Goal: Task Accomplishment & Management: Complete application form

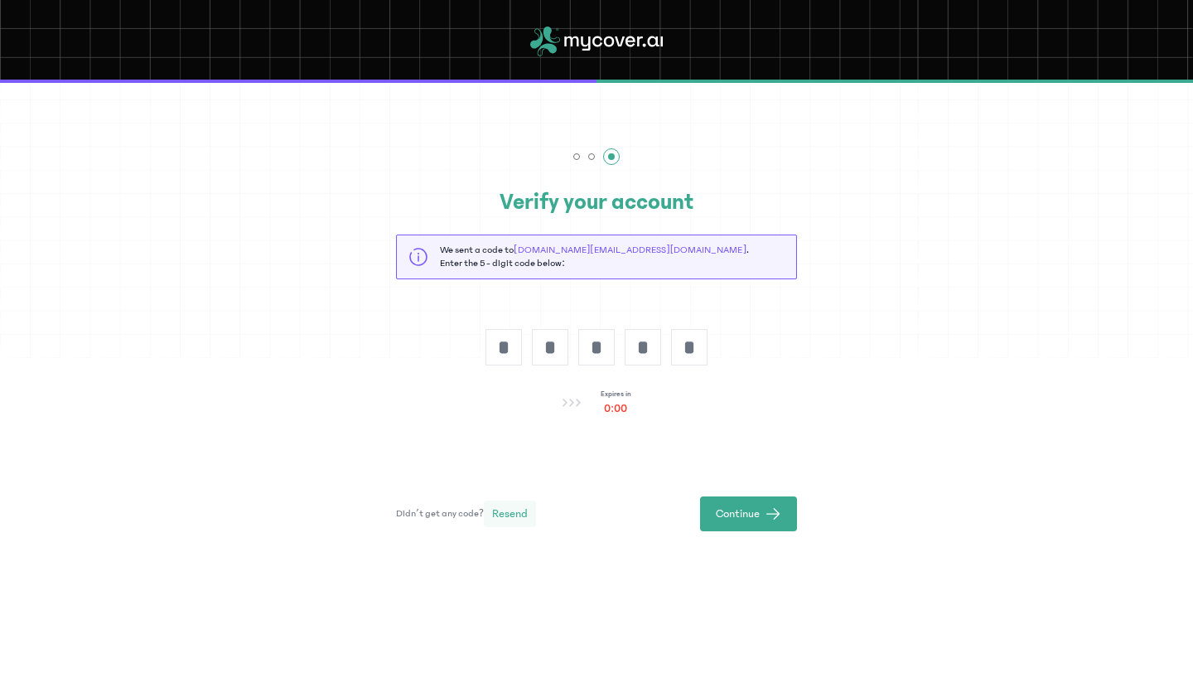
scroll to position [62, 0]
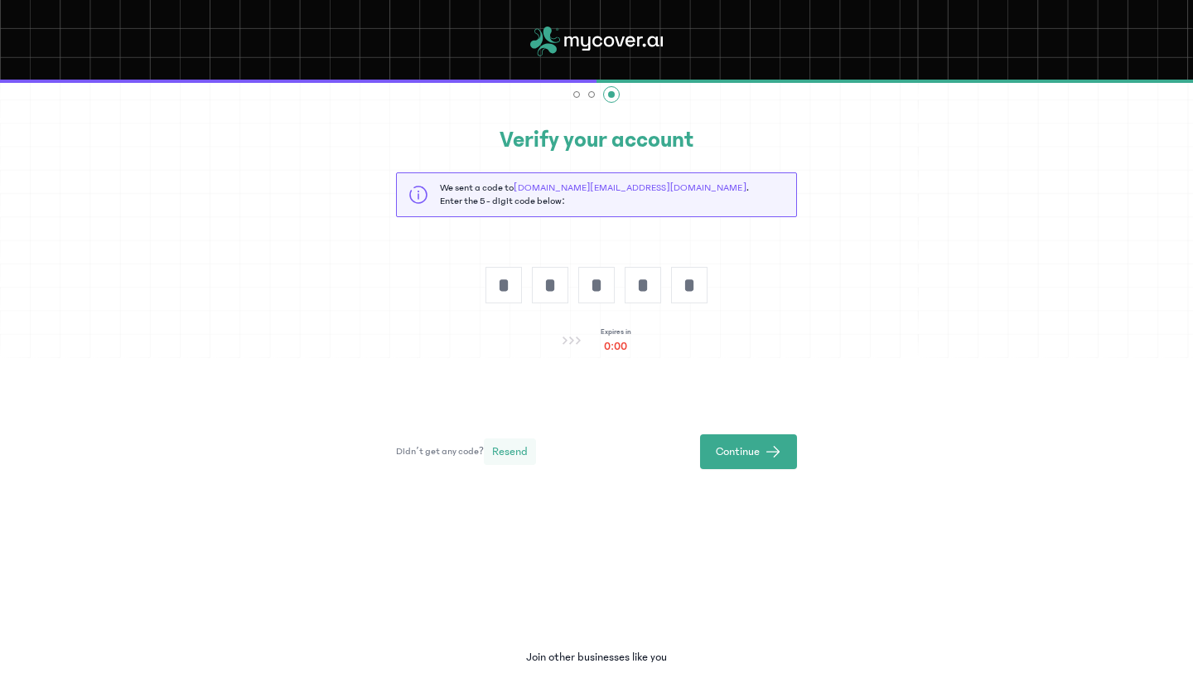
click at [518, 451] on span "Resend" at bounding box center [510, 451] width 36 height 17
type input "*"
click at [681, 282] on input "text" at bounding box center [689, 285] width 36 height 36
type input "*"
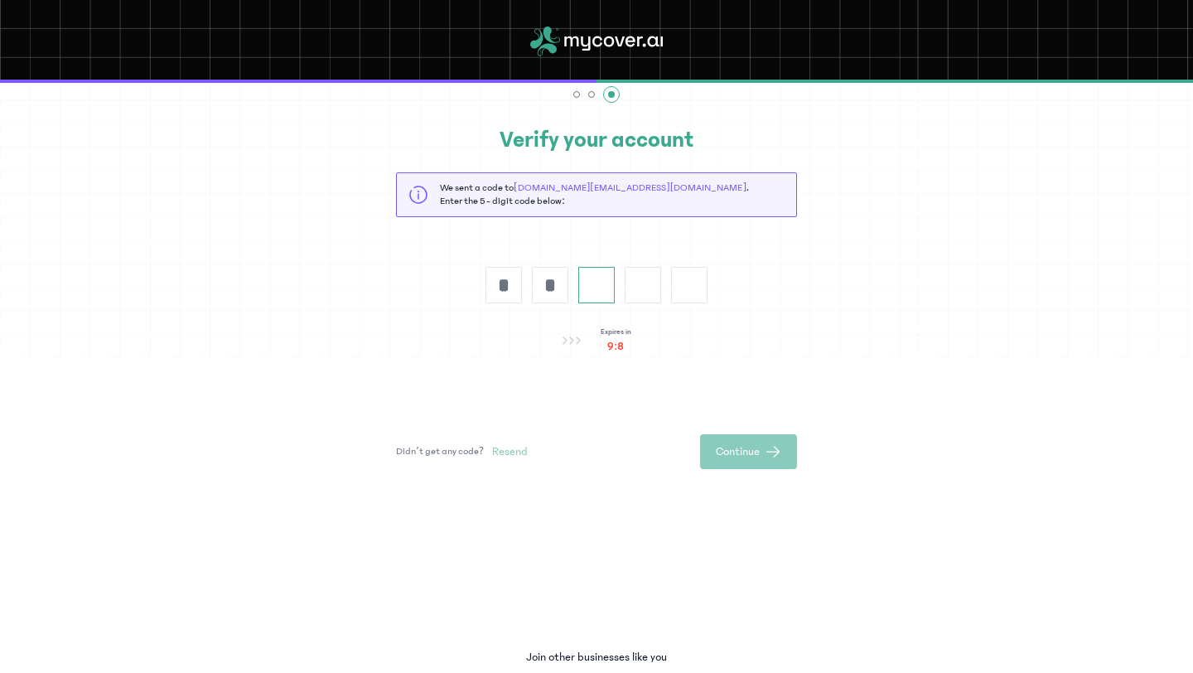
type input "*"
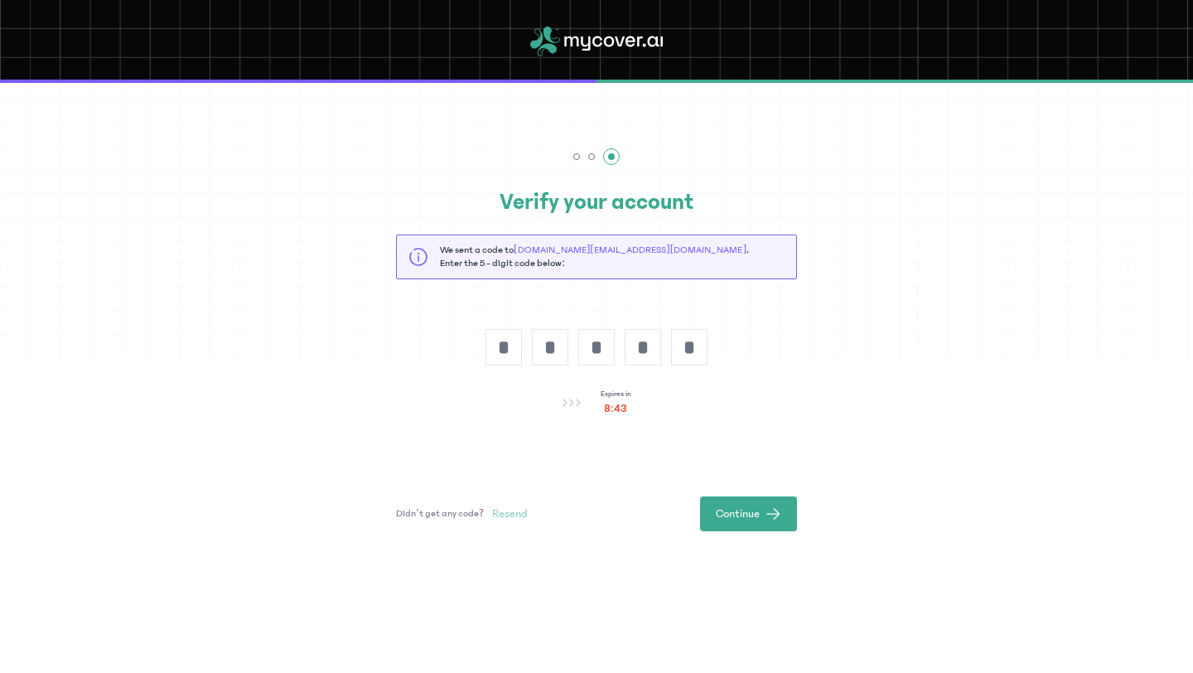
click at [605, 43] on icon at bounding box center [609, 41] width 10 height 11
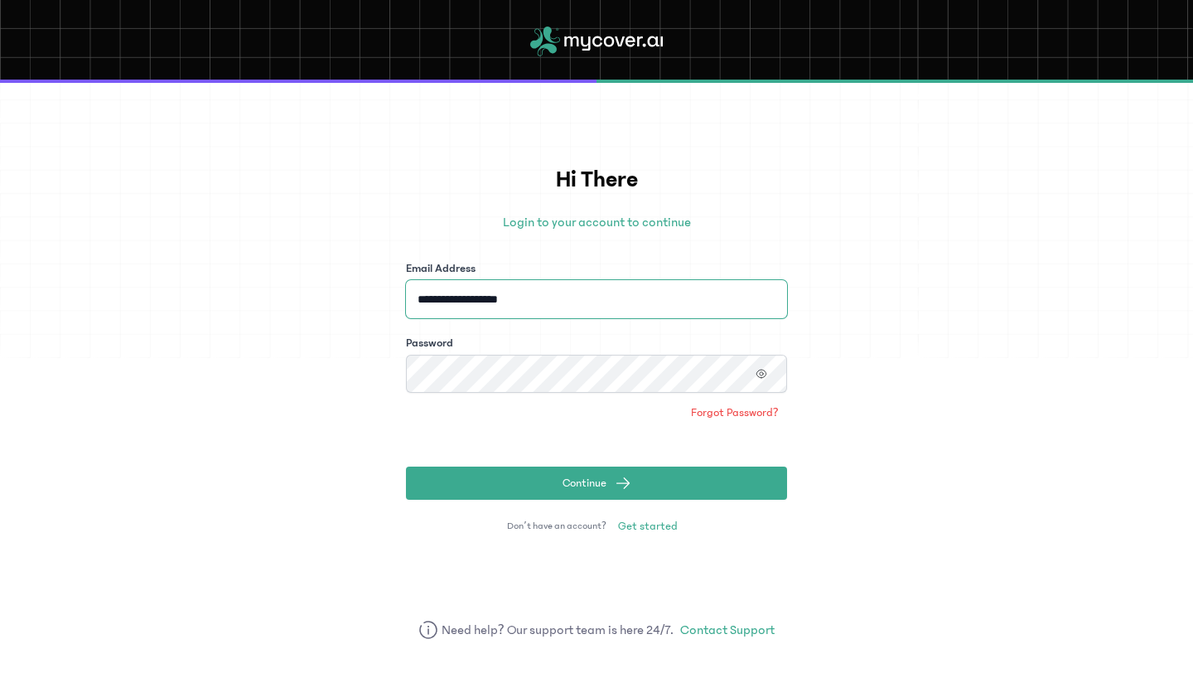
drag, startPoint x: 581, startPoint y: 297, endPoint x: 411, endPoint y: 293, distance: 169.8
click at [411, 293] on input "**********" at bounding box center [596, 299] width 381 height 38
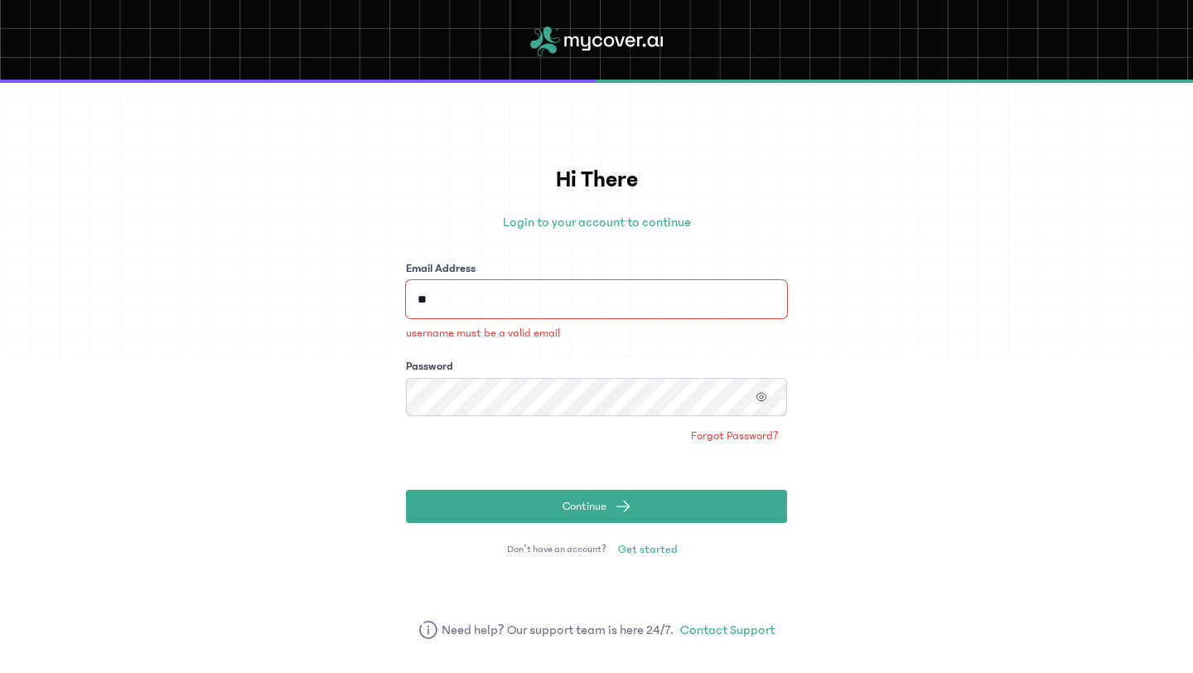
type input "**********"
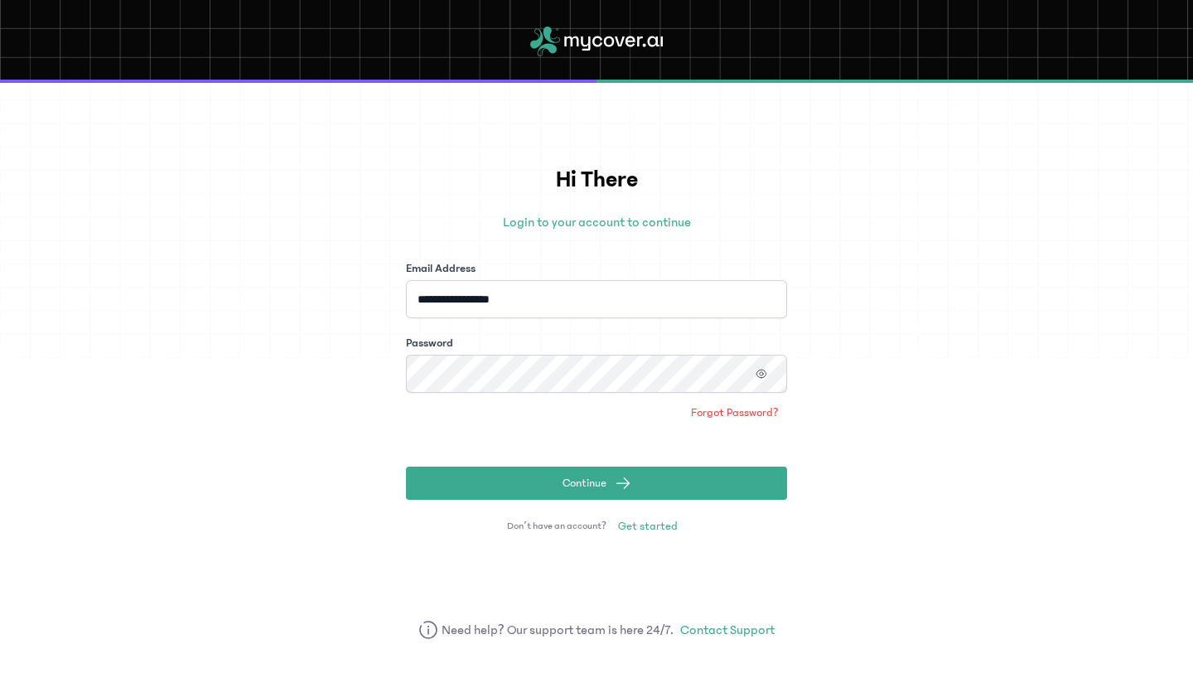
click at [510, 398] on form "**********" at bounding box center [596, 379] width 381 height 239
click at [765, 369] on icon "button" at bounding box center [761, 374] width 12 height 12
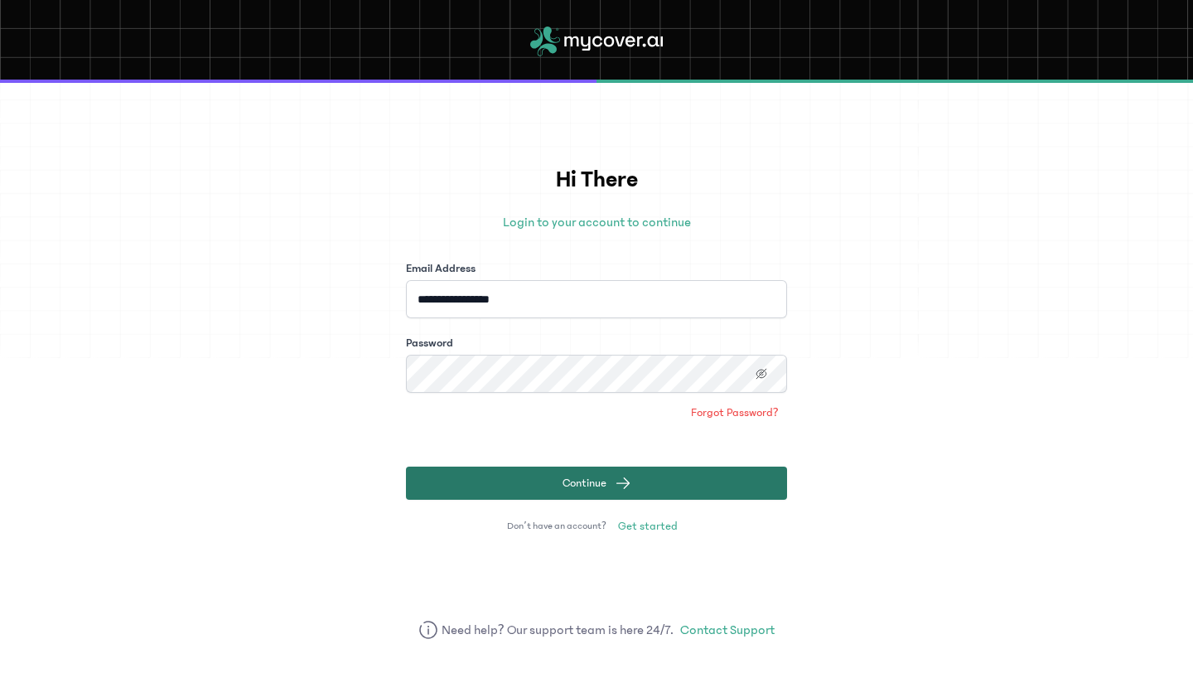
click at [478, 485] on button "Continue" at bounding box center [596, 482] width 381 height 33
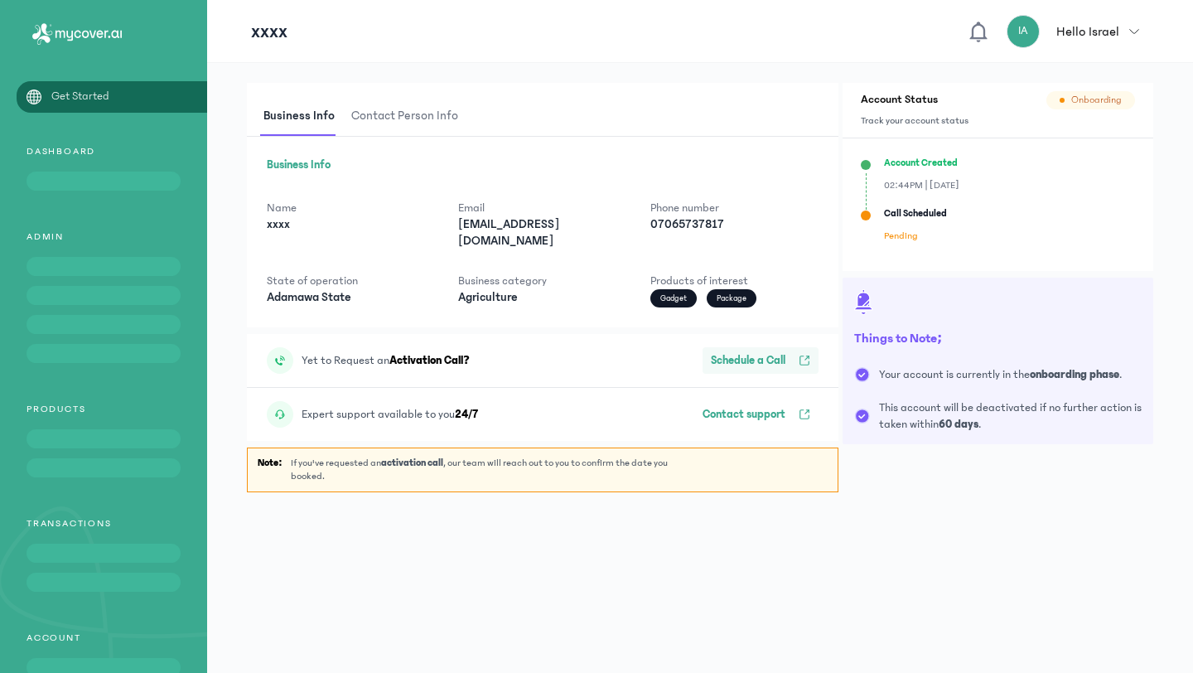
click at [743, 352] on p "Schedule a Call" at bounding box center [748, 360] width 75 height 17
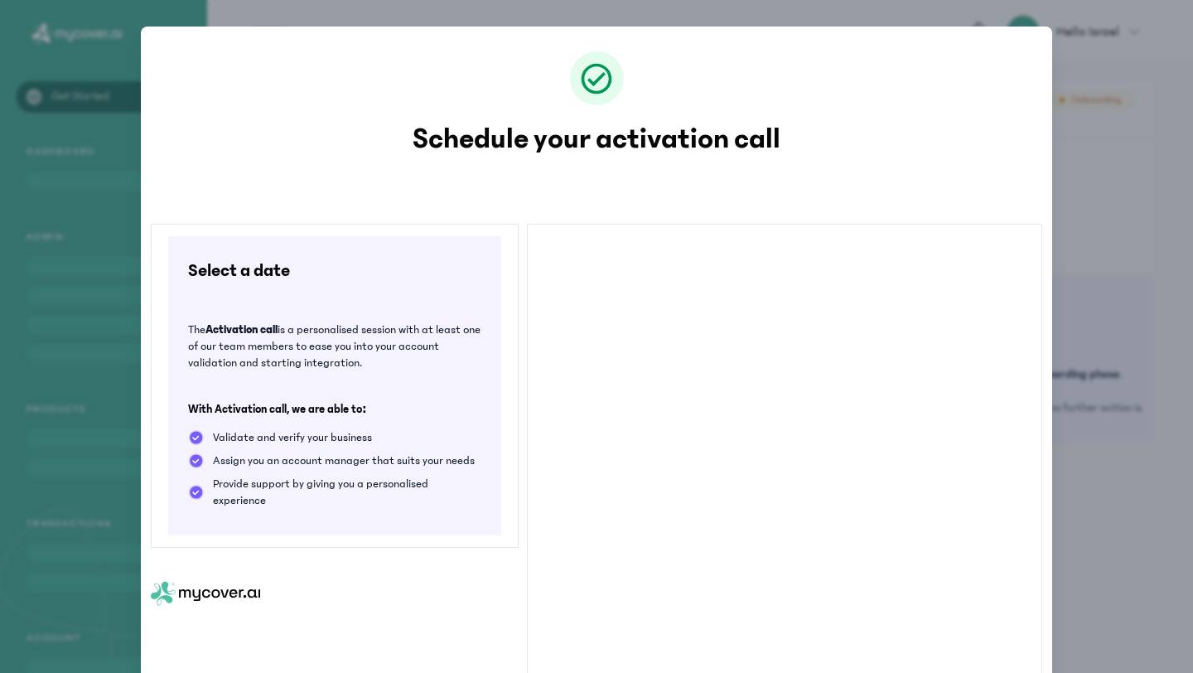
scroll to position [43, 0]
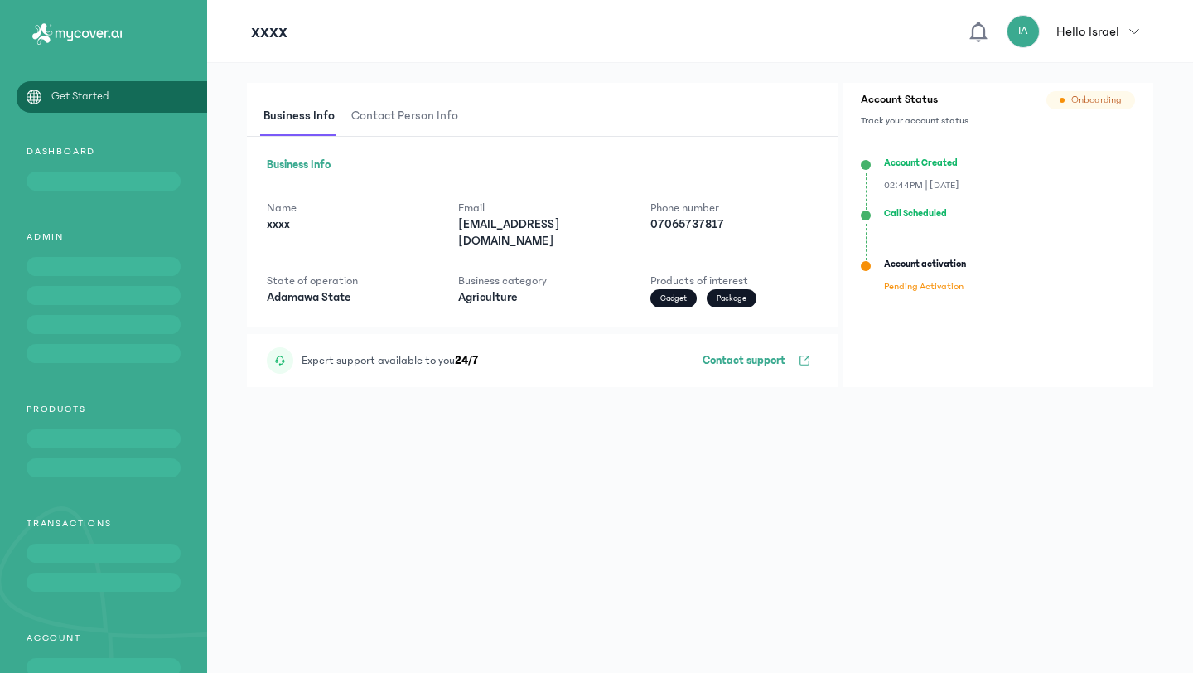
click at [424, 112] on span "Contact person info" at bounding box center [404, 116] width 113 height 39
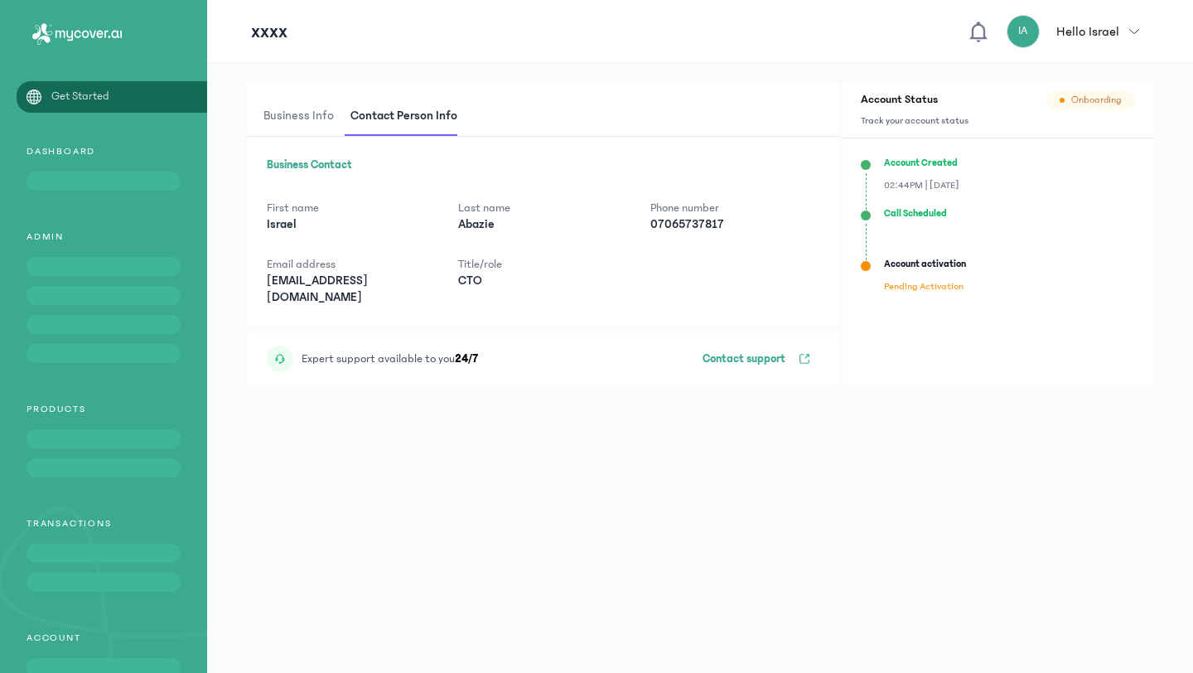
click at [330, 121] on span "Business Info" at bounding box center [298, 116] width 77 height 39
